Goal: Task Accomplishment & Management: Complete application form

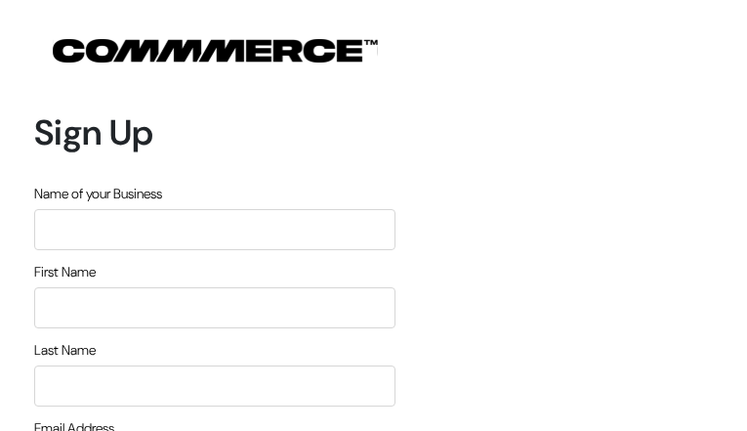
type input "mvahLhvcvMhAbToP"
type input "ahyDShCbqO"
type input "ypjIjHjQvCCGsX"
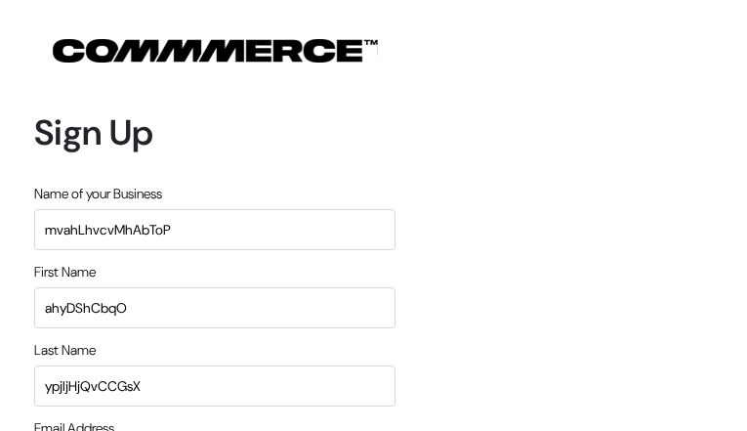
type input "[PERSON_NAME][EMAIL_ADDRESS][DOMAIN_NAME]"
type input "9196210179"
type input "xnxtuGOoLE"
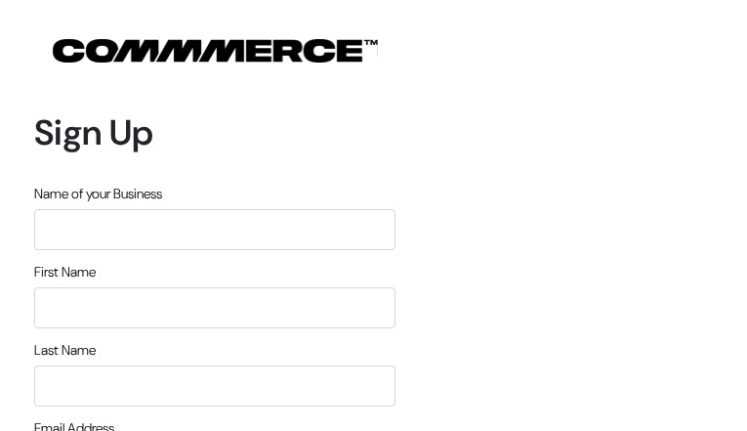
type input "hcoAEBWdskDbwLi"
type input "BJuuDGJK"
type input "mAjJzxEPPwFR"
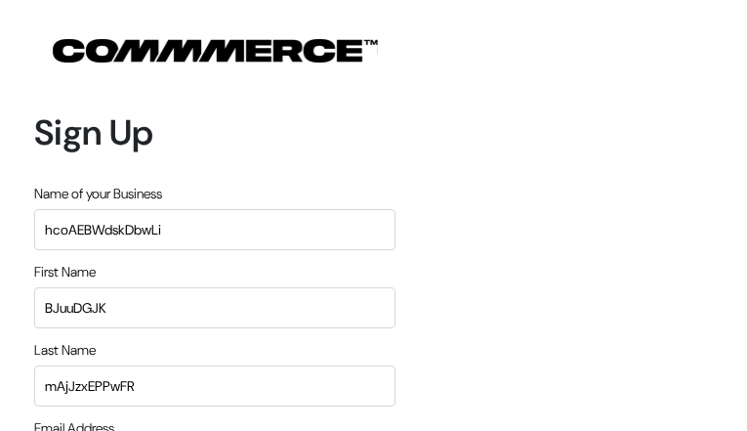
type input "[PERSON_NAME][EMAIL_ADDRESS][DOMAIN_NAME]"
type input "2174647613"
type input "ugNTEzipB"
